Goal: Navigation & Orientation: Go to known website

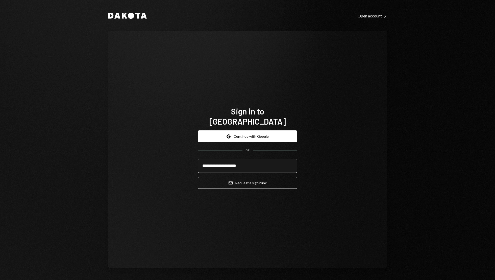
type input "**********"
click at [198, 177] on button "Email Request a sign in link" at bounding box center [247, 183] width 99 height 12
